Goal: Communication & Community: Connect with others

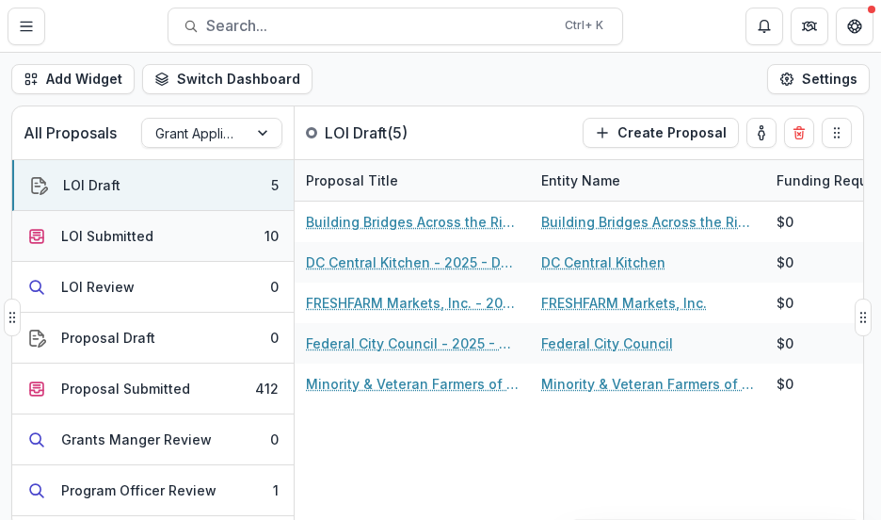
click at [117, 239] on div "LOI Submitted" at bounding box center [107, 236] width 92 height 20
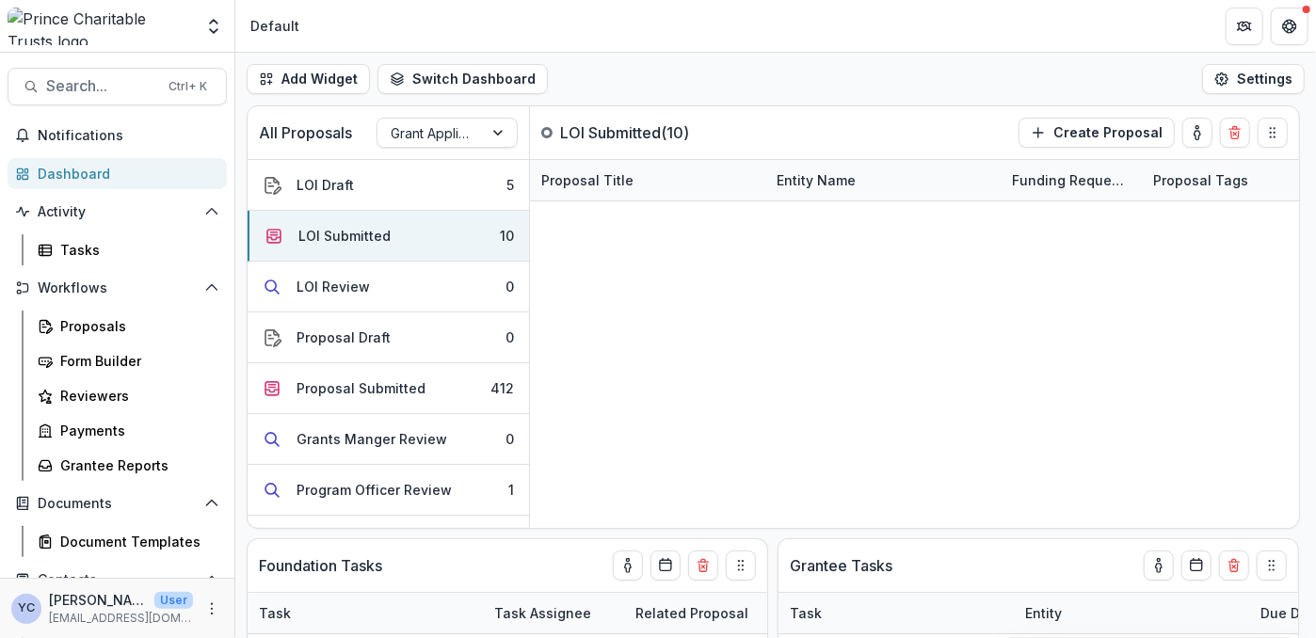
click at [646, 76] on div "Add Widget Switch Dashboard Default New Dashboard Settings" at bounding box center [775, 79] width 1081 height 53
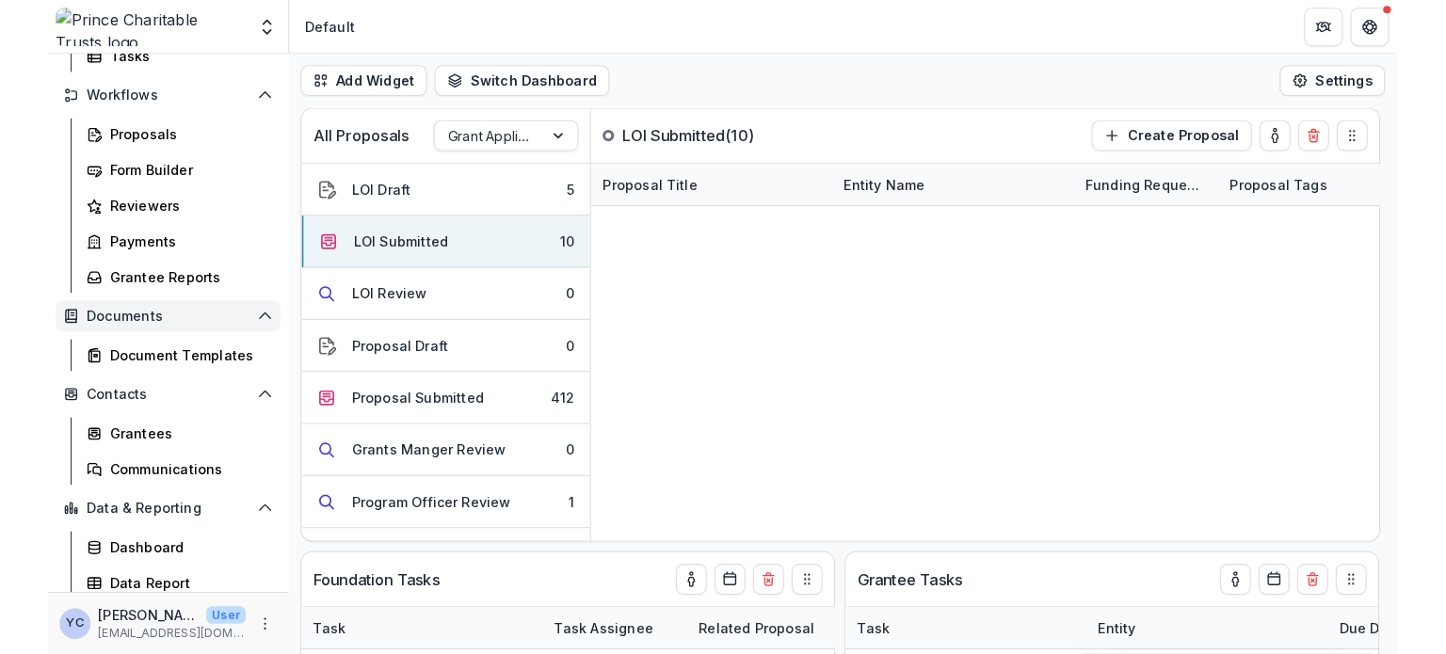
scroll to position [236, 0]
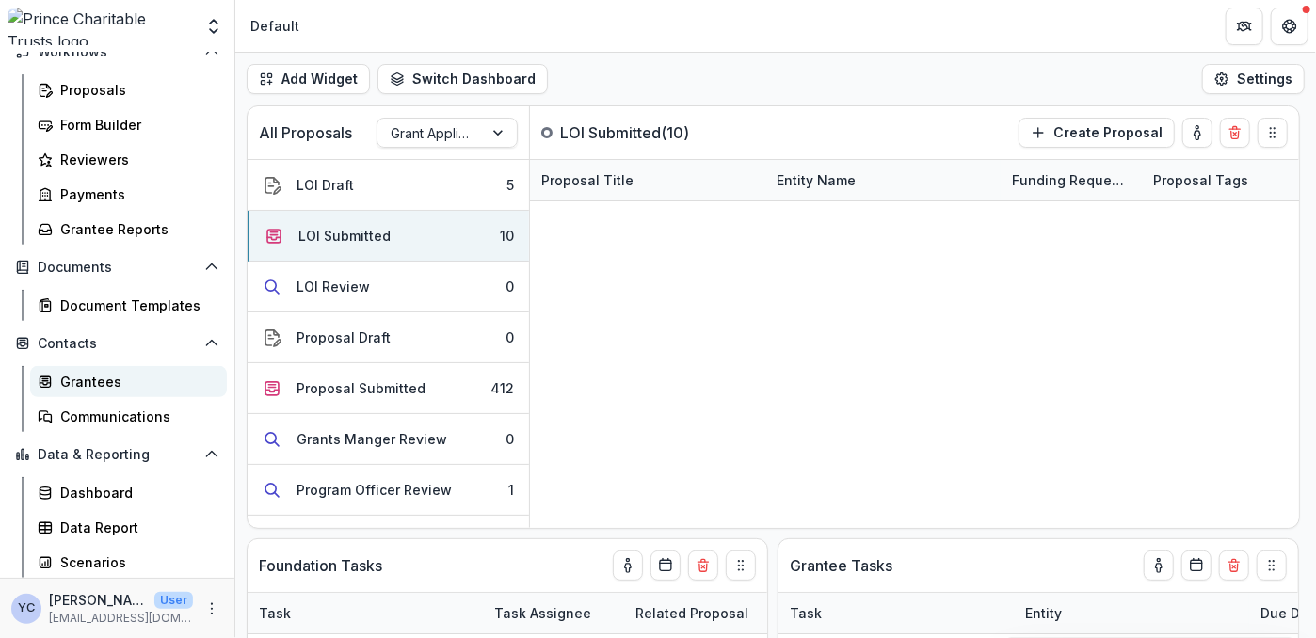
click at [90, 386] on div "Grantees" at bounding box center [136, 382] width 152 height 20
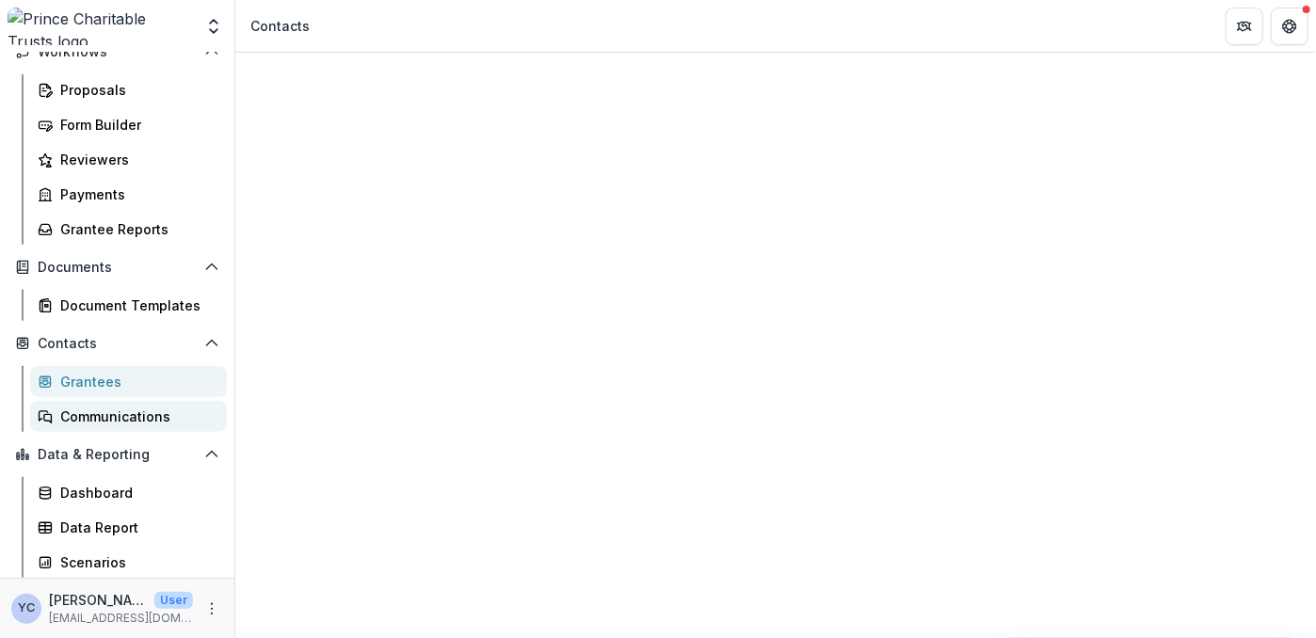
click at [90, 414] on div "Communications" at bounding box center [136, 417] width 152 height 20
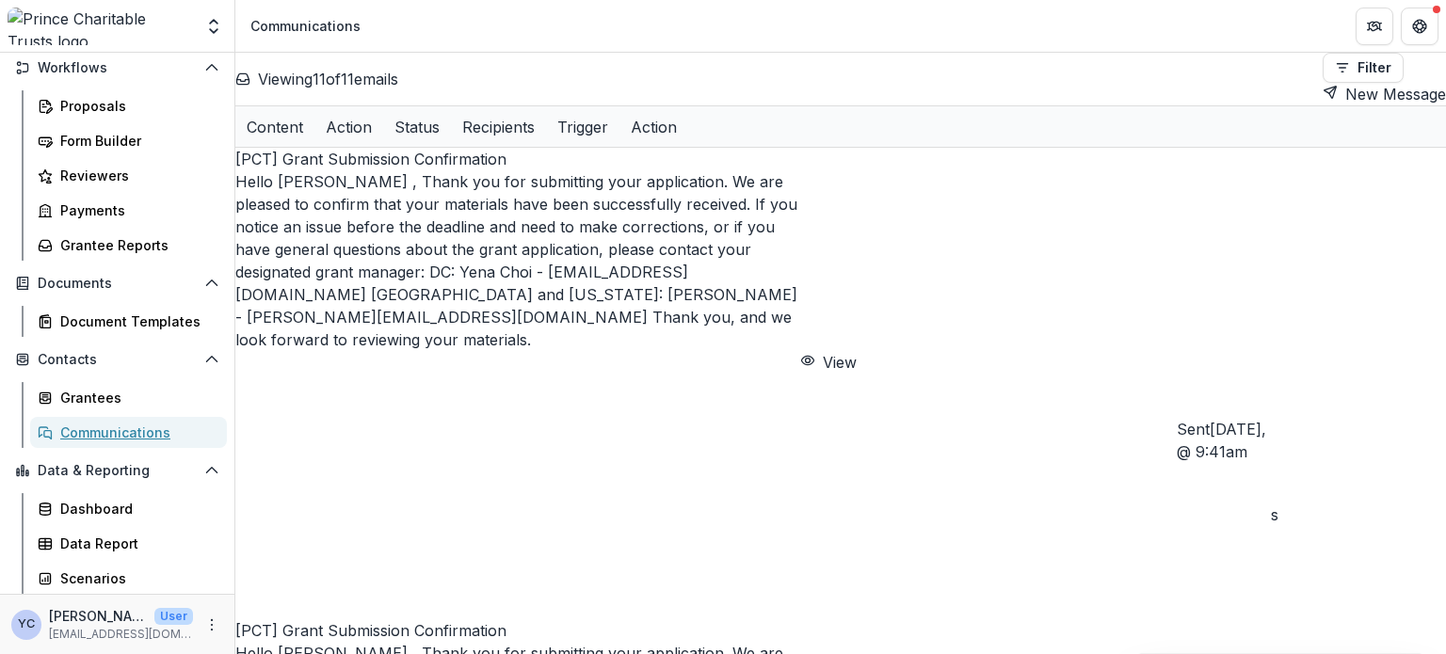
scroll to position [219, 0]
click at [1336, 83] on button "New Message" at bounding box center [1384, 94] width 123 height 23
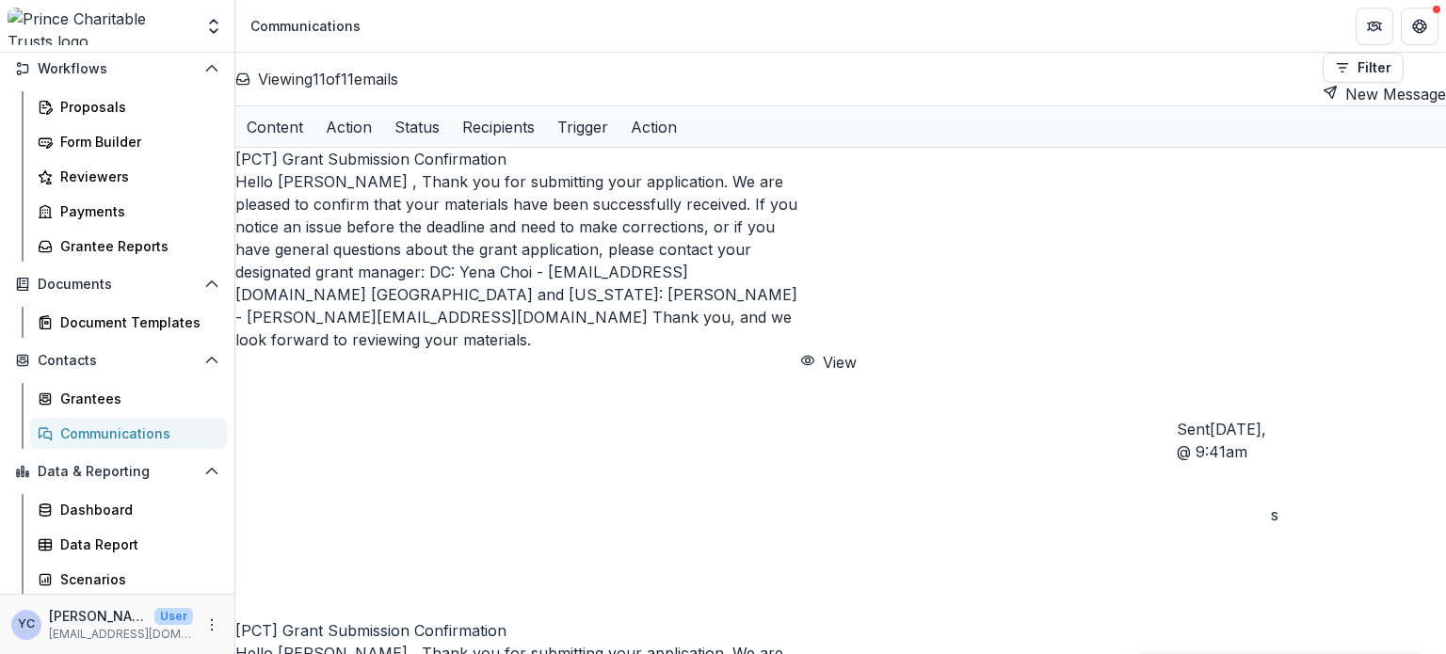
type input "*****"
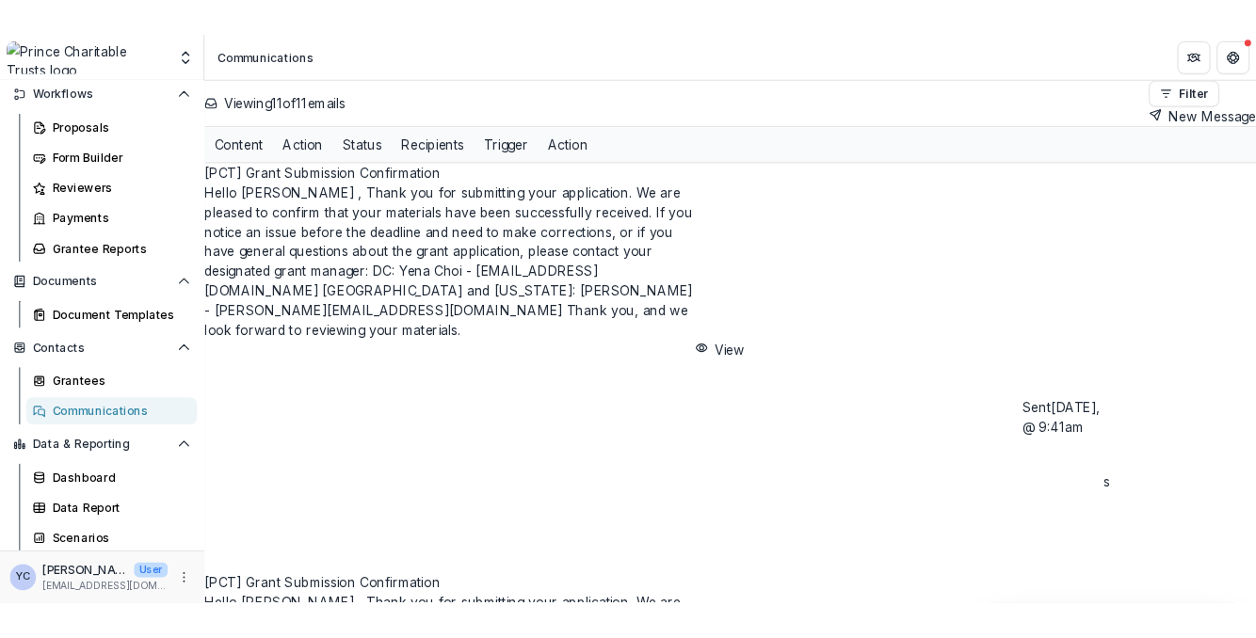
scroll to position [0, 0]
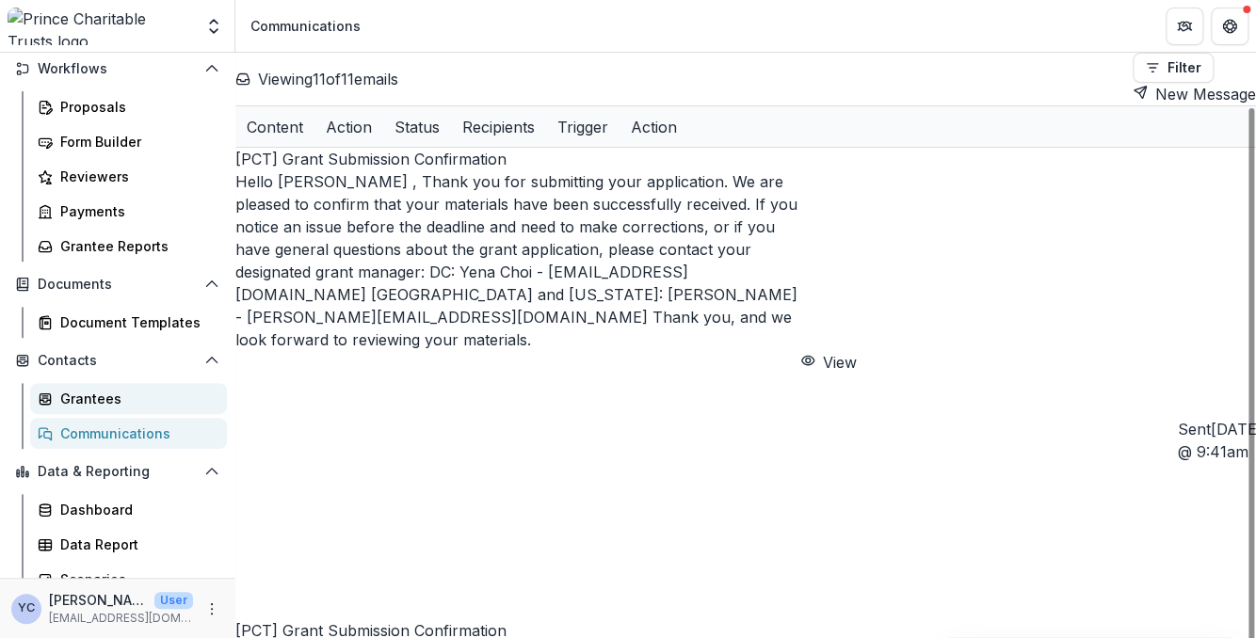
click at [100, 394] on div "Grantees" at bounding box center [136, 399] width 152 height 20
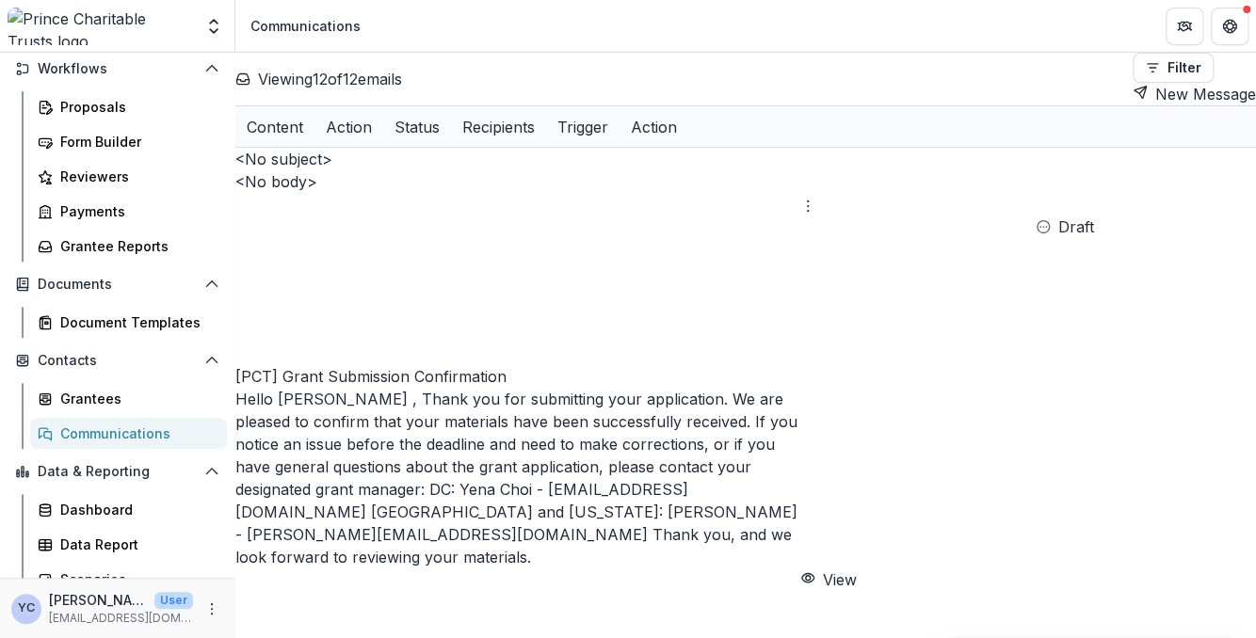
click at [626, 41] on header "Communications" at bounding box center [745, 26] width 1021 height 52
click at [809, 205] on circle "Options" at bounding box center [808, 205] width 1 height 1
click at [719, 73] on div "Viewing 12 of 12 emails Filter Draft Sent New Message" at bounding box center [745, 79] width 1021 height 53
click at [478, 42] on header "Communications" at bounding box center [745, 26] width 1021 height 52
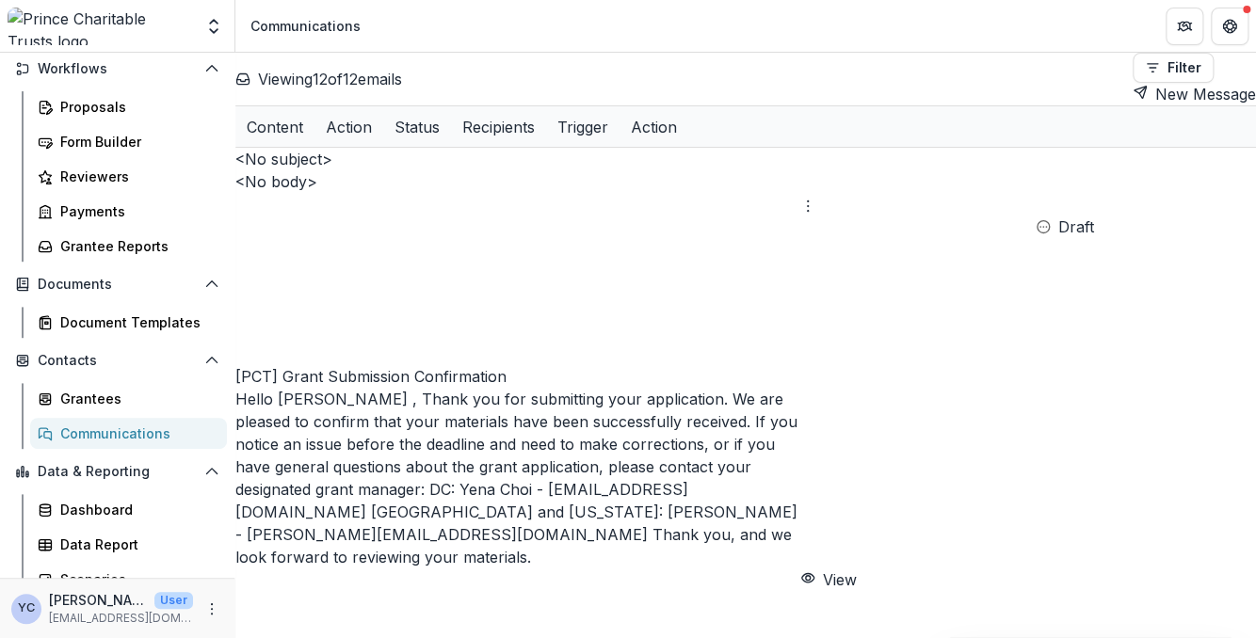
click at [586, 83] on div "Viewing 12 of 12 emails Filter Draft Sent New Message" at bounding box center [745, 79] width 1021 height 53
click at [815, 199] on icon "Options" at bounding box center [807, 206] width 15 height 15
click at [865, 268] on button "Delete" at bounding box center [848, 279] width 72 height 23
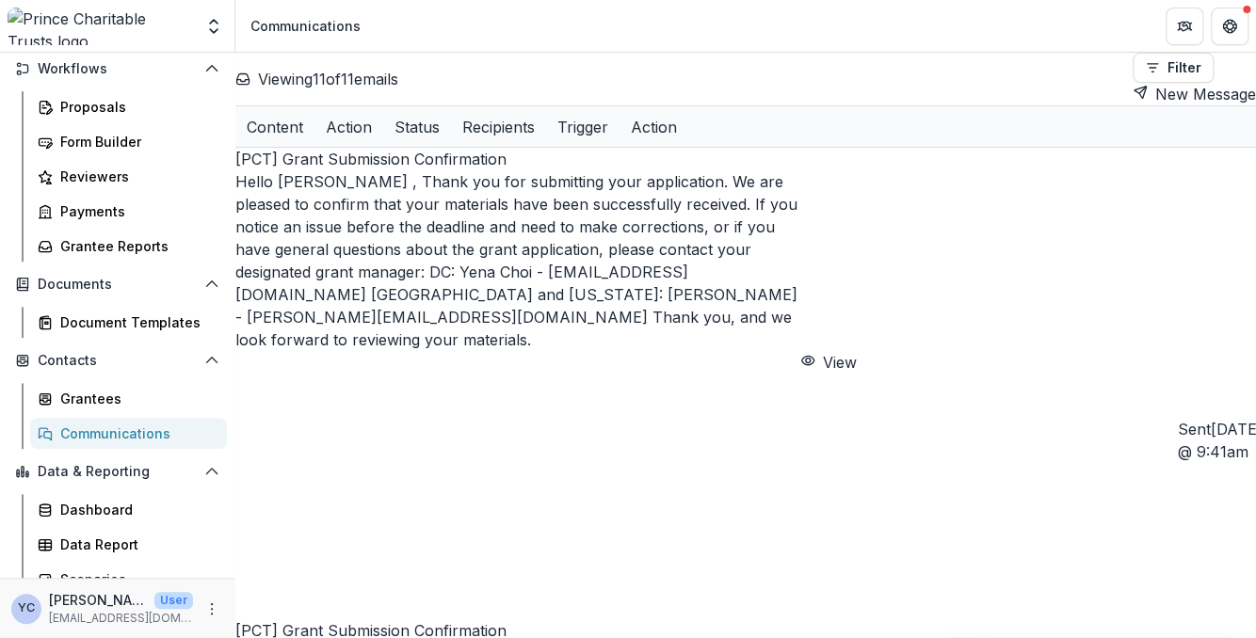
click at [485, 25] on header "Communications" at bounding box center [745, 26] width 1021 height 52
click at [1192, 83] on button "New Message" at bounding box center [1194, 94] width 123 height 23
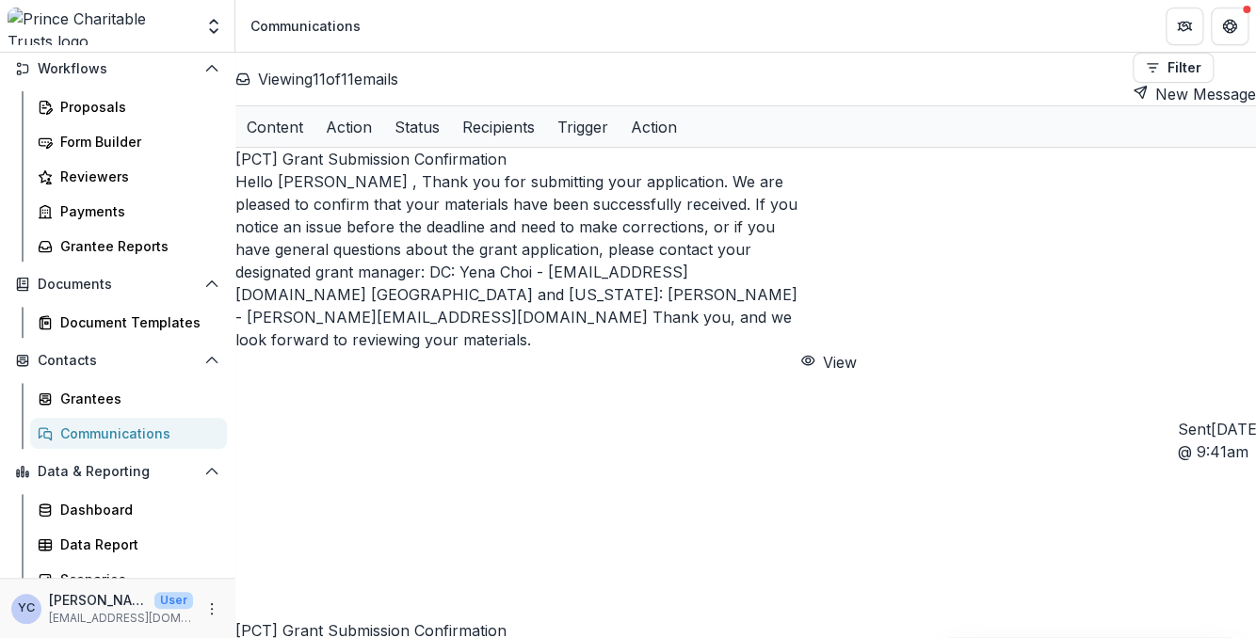
scroll to position [160, 0]
click at [663, 48] on header "Communications" at bounding box center [745, 26] width 1021 height 52
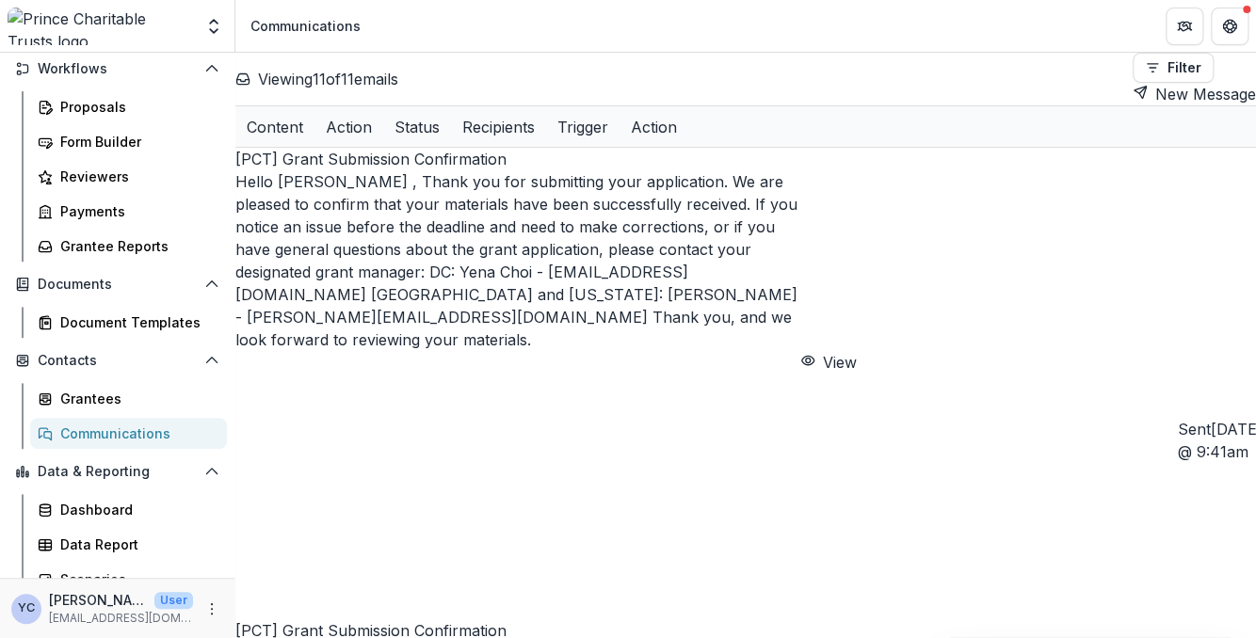
click at [505, 64] on div "Viewing 11 of 11 emails Filter Draft Sent New Message" at bounding box center [745, 79] width 1021 height 53
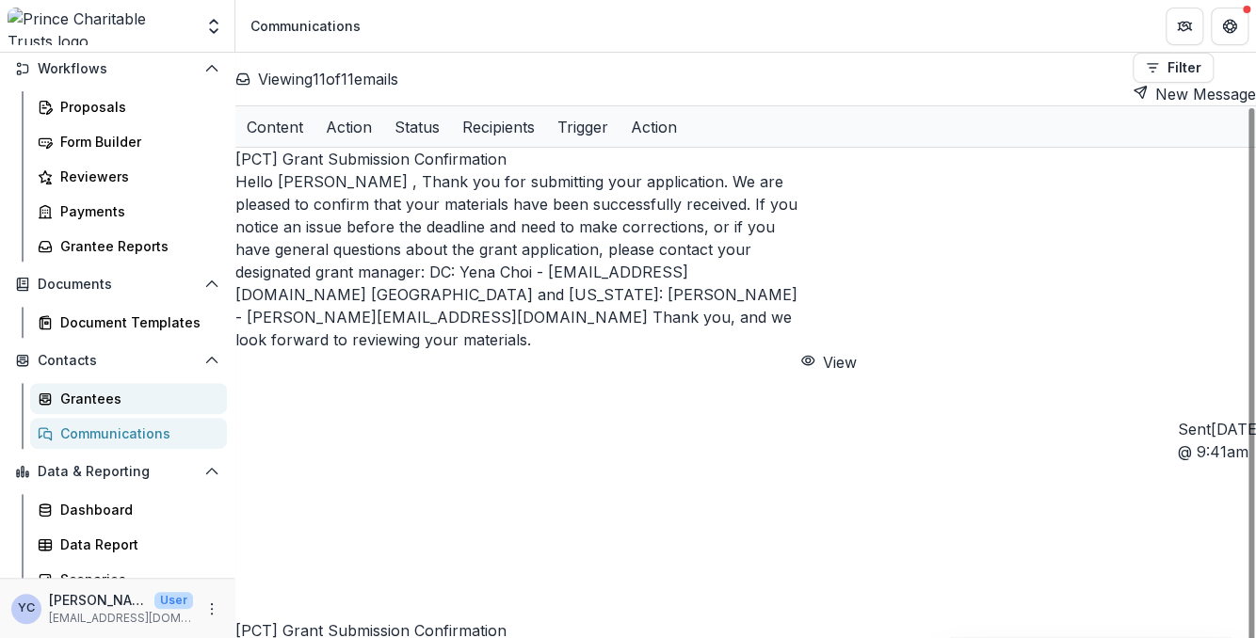
click at [109, 404] on div "Grantees" at bounding box center [136, 399] width 152 height 20
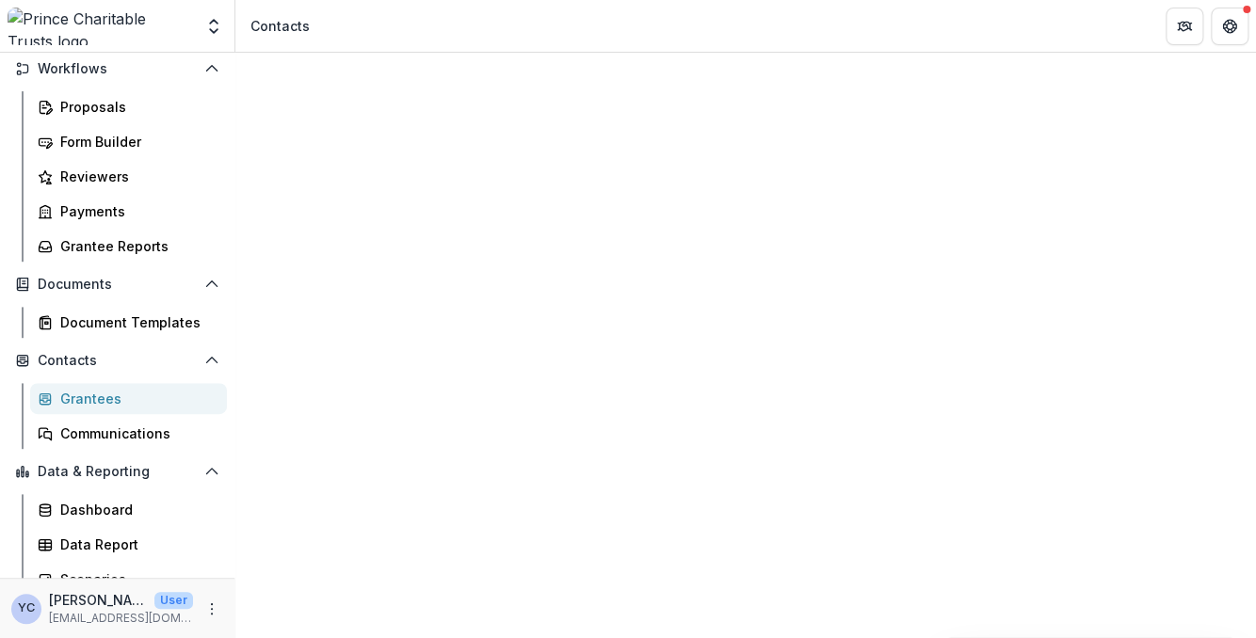
click at [426, 66] on div "Contacts" at bounding box center [745, 574] width 1021 height 1043
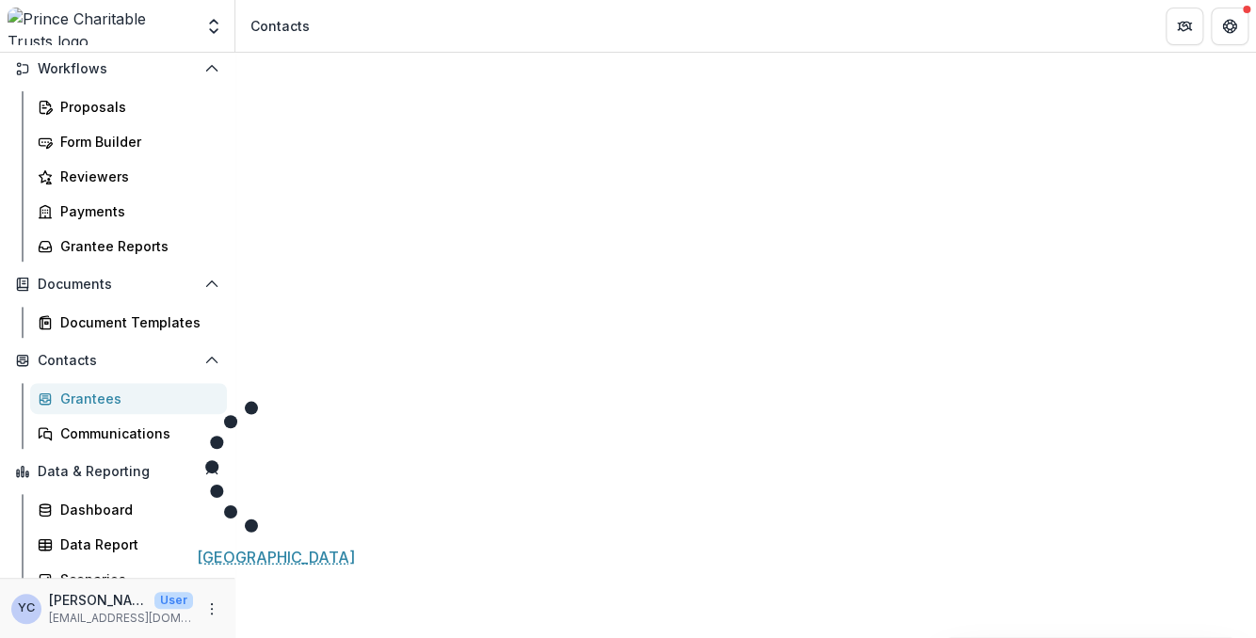
scroll to position [0, 100]
click at [415, 13] on header "Contacts" at bounding box center [745, 26] width 1021 height 52
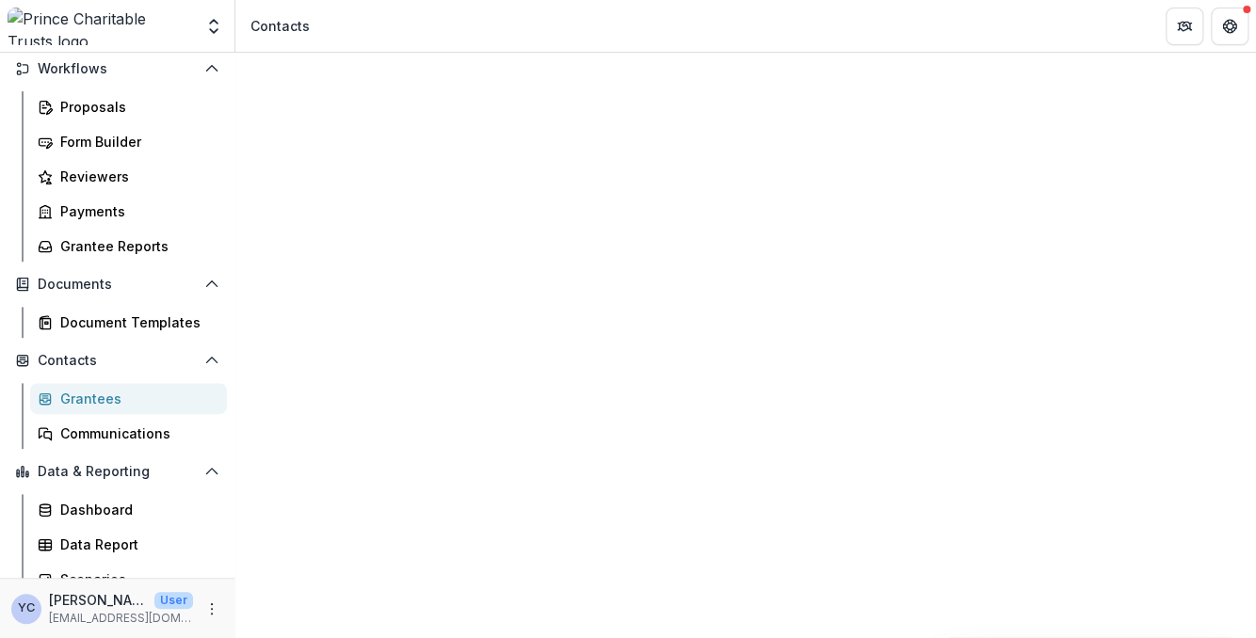
click at [390, 40] on header "Contacts" at bounding box center [745, 26] width 1021 height 52
click at [423, 28] on header "Contacts" at bounding box center [745, 26] width 1021 height 52
click at [475, 21] on header "Contacts" at bounding box center [745, 26] width 1021 height 52
click at [633, 45] on header "Contacts" at bounding box center [745, 26] width 1021 height 52
click at [478, 39] on header "Contacts" at bounding box center [745, 26] width 1021 height 52
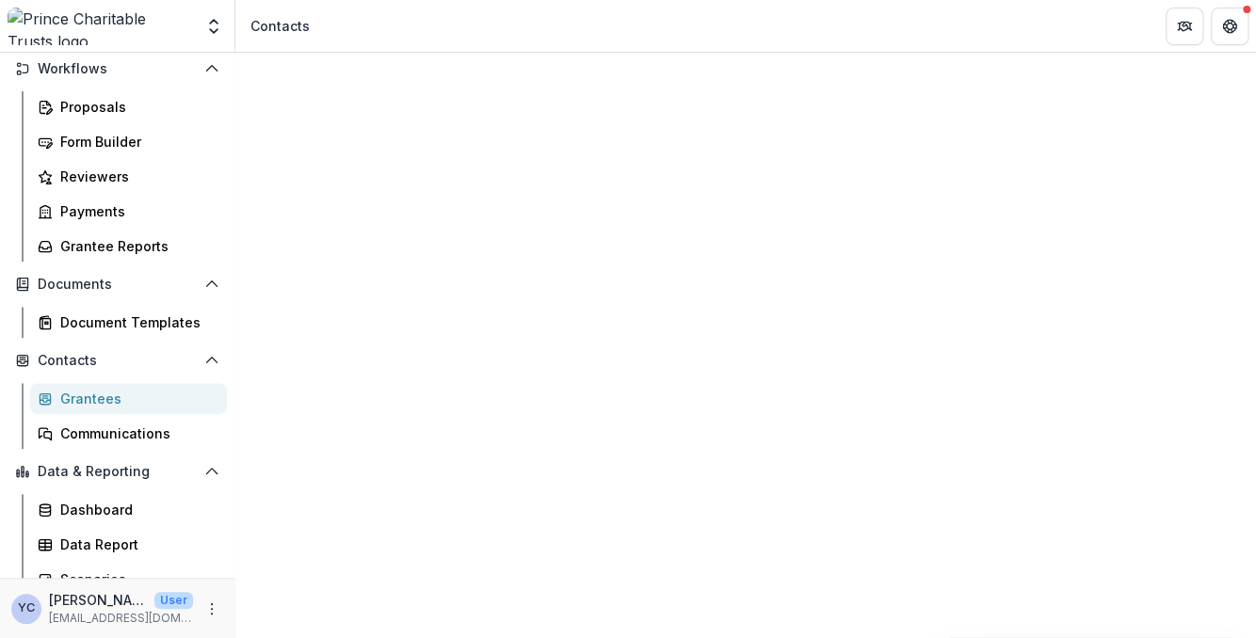
click at [459, 41] on header "Contacts" at bounding box center [745, 26] width 1021 height 52
click at [762, 75] on div "Contacts" at bounding box center [745, 574] width 1021 height 1043
